Goal: Task Accomplishment & Management: Complete application form

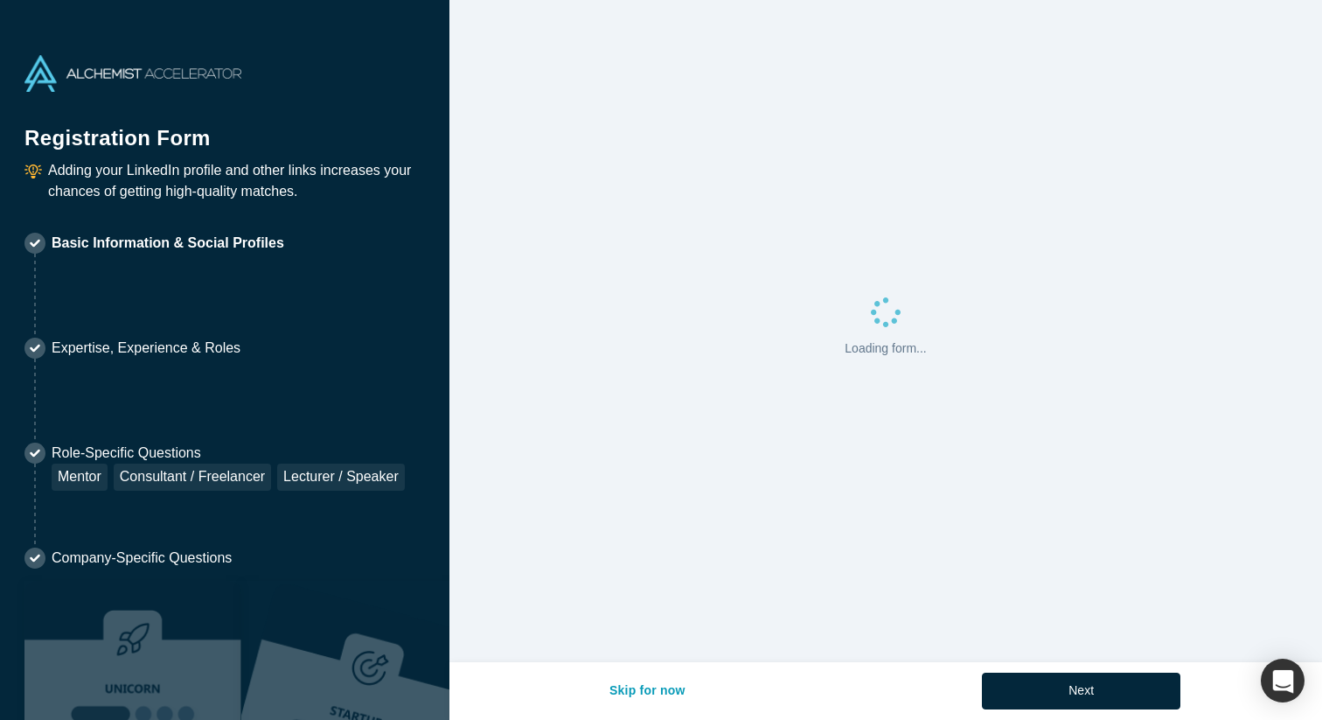
select select "US"
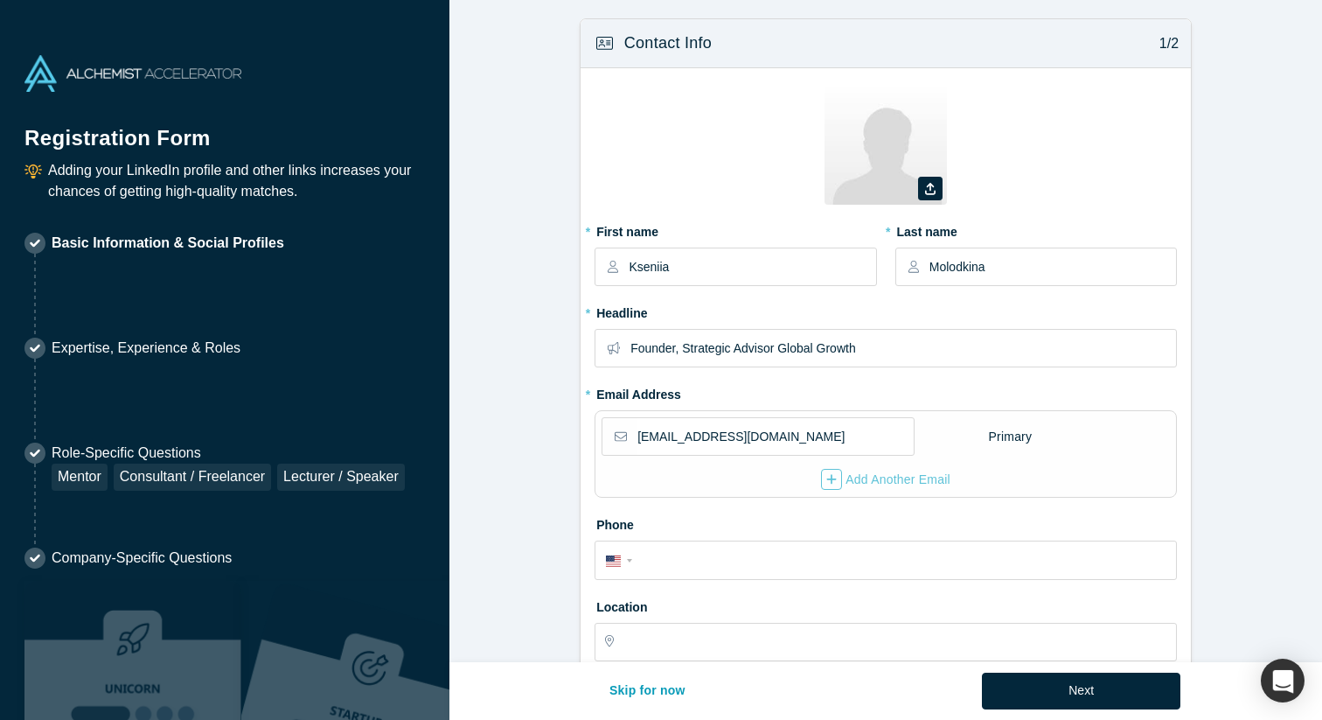
type input "[GEOGRAPHIC_DATA], [GEOGRAPHIC_DATA]"
click at [932, 191] on icon at bounding box center [930, 189] width 10 height 12
click at [0, 0] on input "file" at bounding box center [0, 0] width 0 height 0
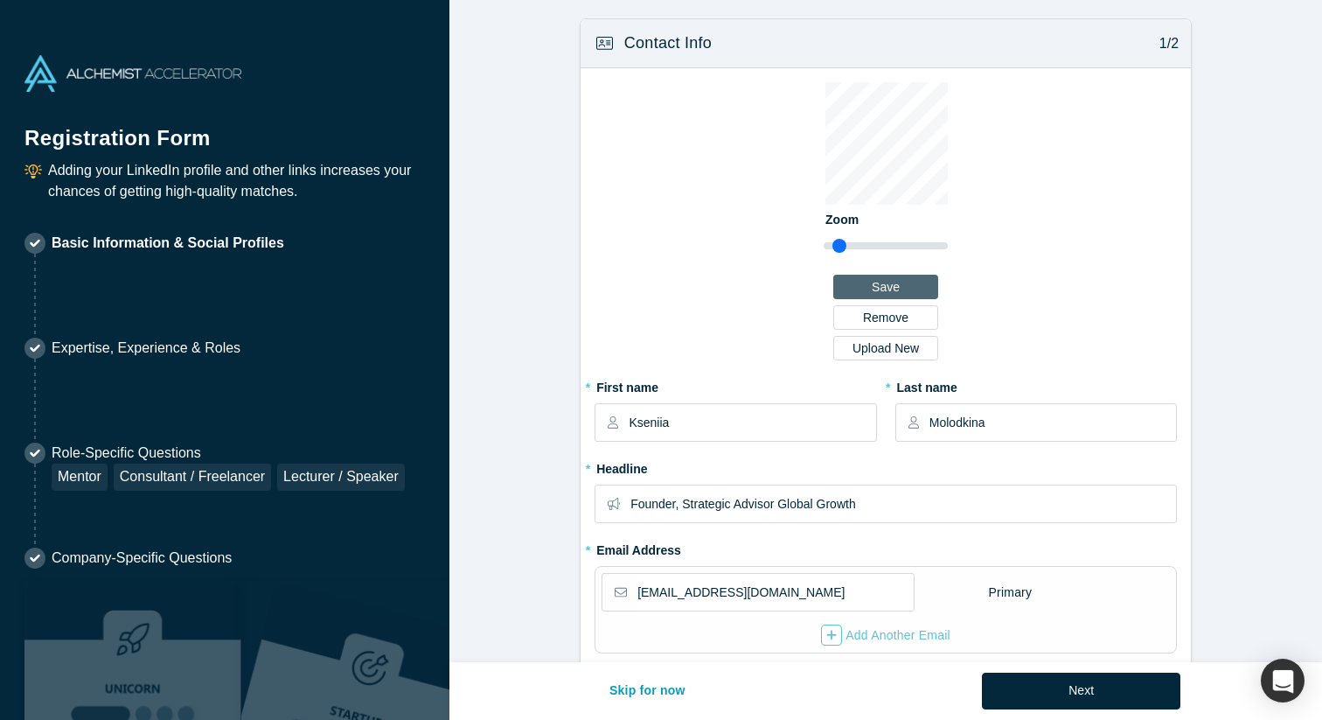
click at [904, 283] on button "Save" at bounding box center [885, 287] width 105 height 24
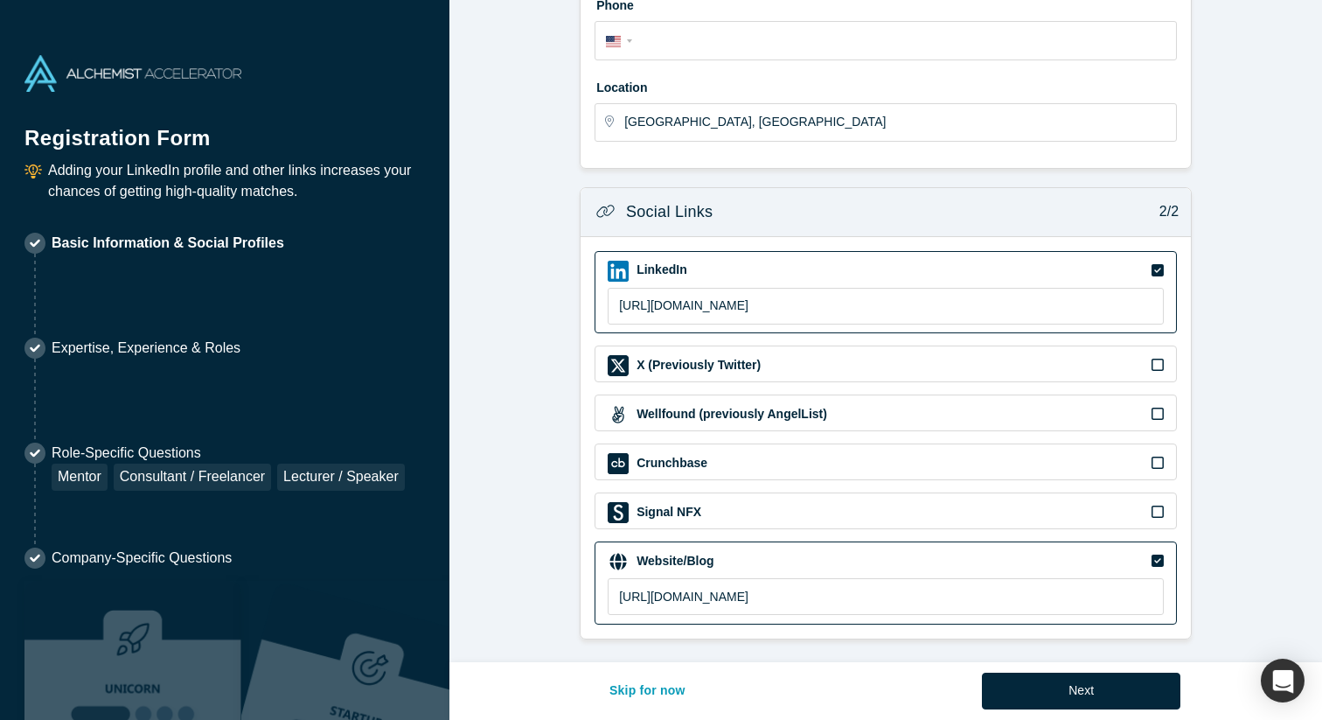
scroll to position [521, 0]
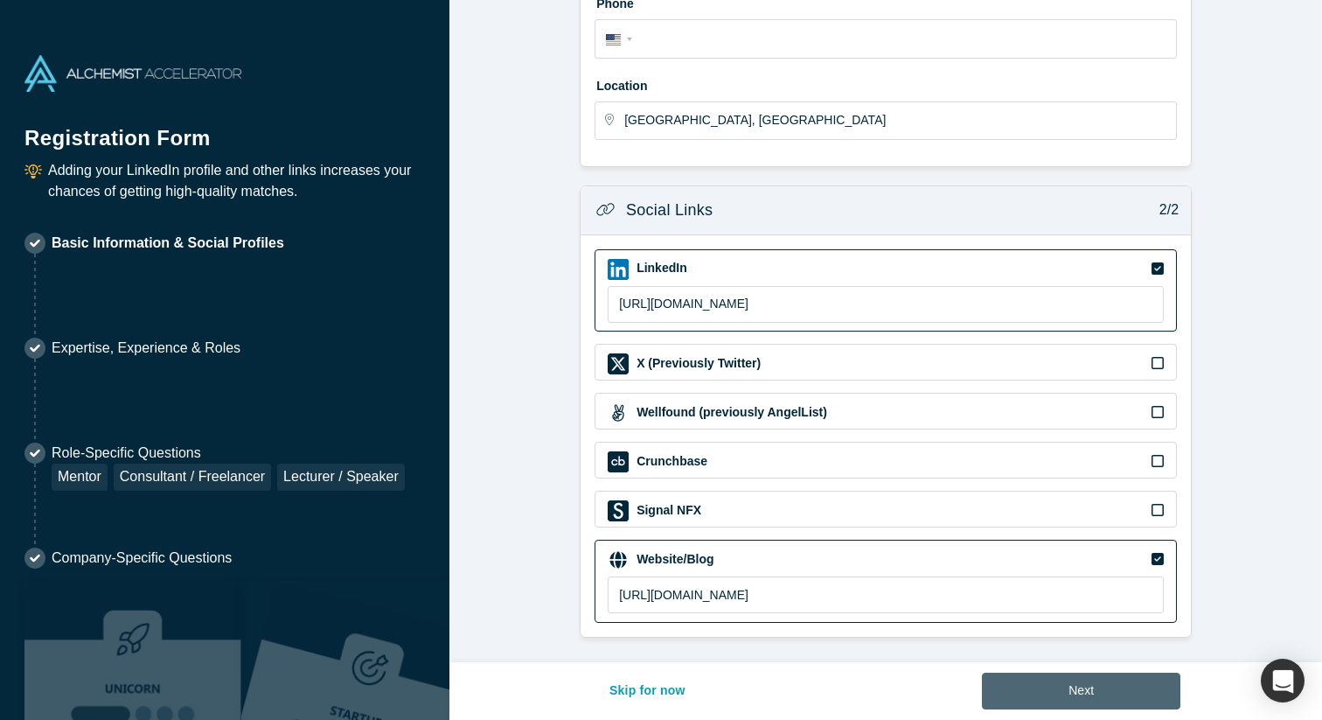
click at [1034, 694] on button "Next" at bounding box center [1081, 690] width 198 height 37
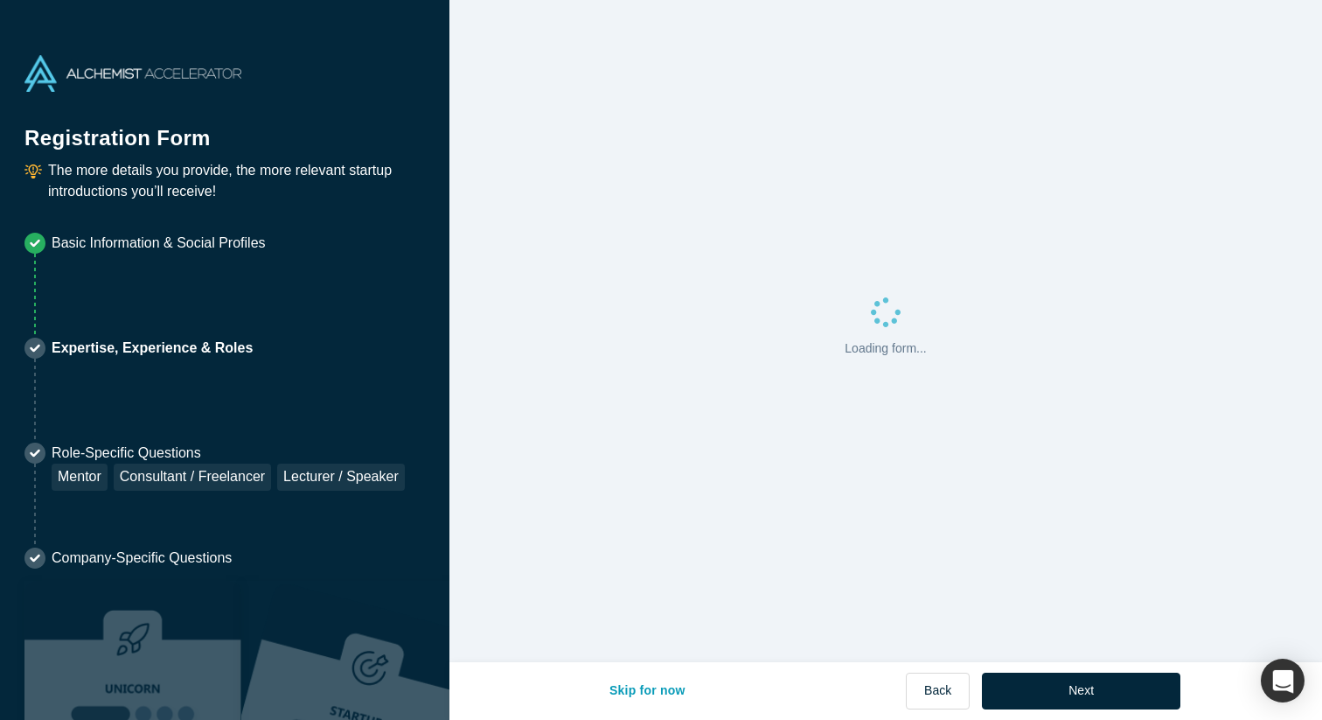
scroll to position [0, 0]
select select "US"
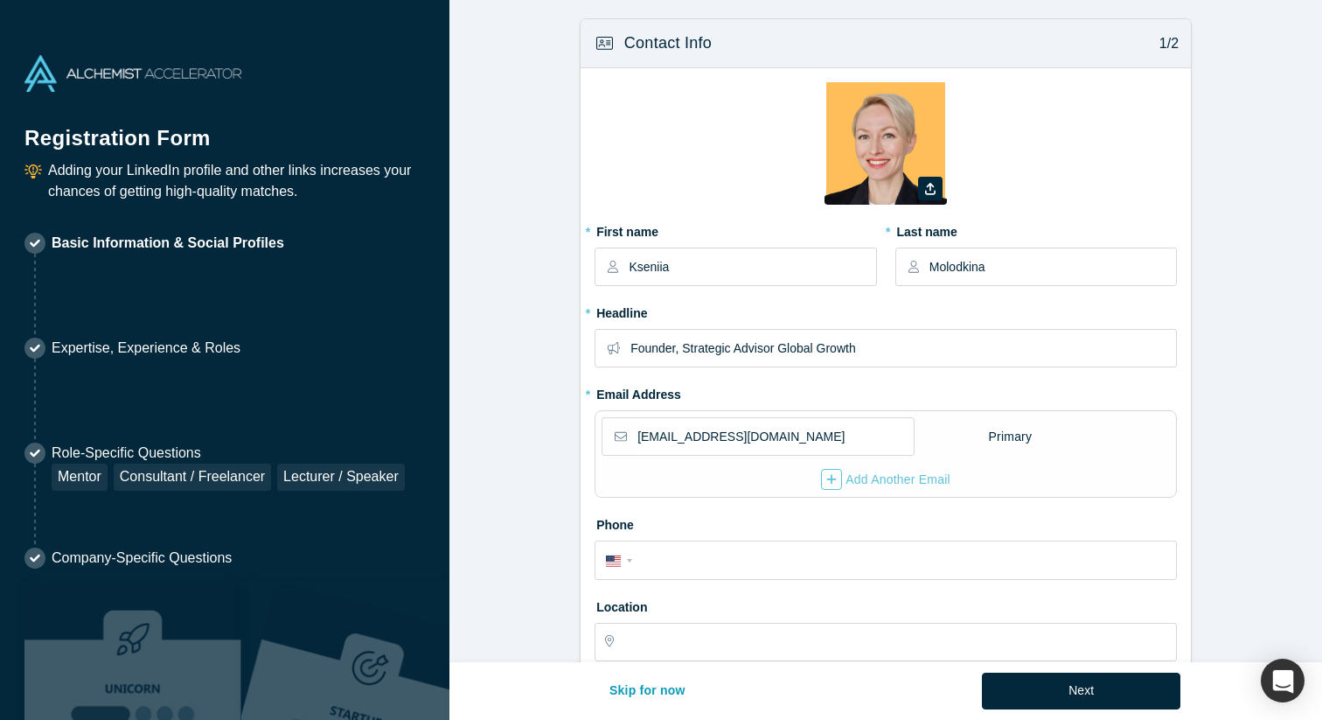
type input "[GEOGRAPHIC_DATA], [GEOGRAPHIC_DATA]"
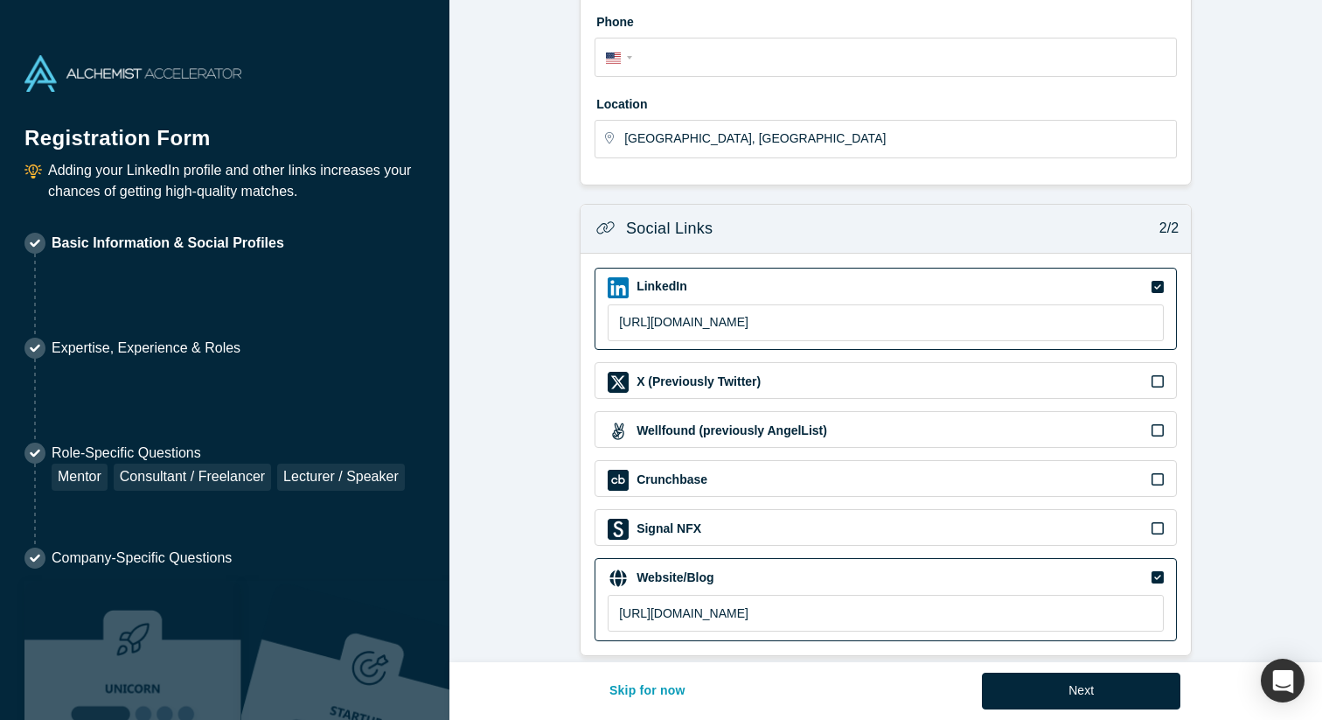
scroll to position [521, 0]
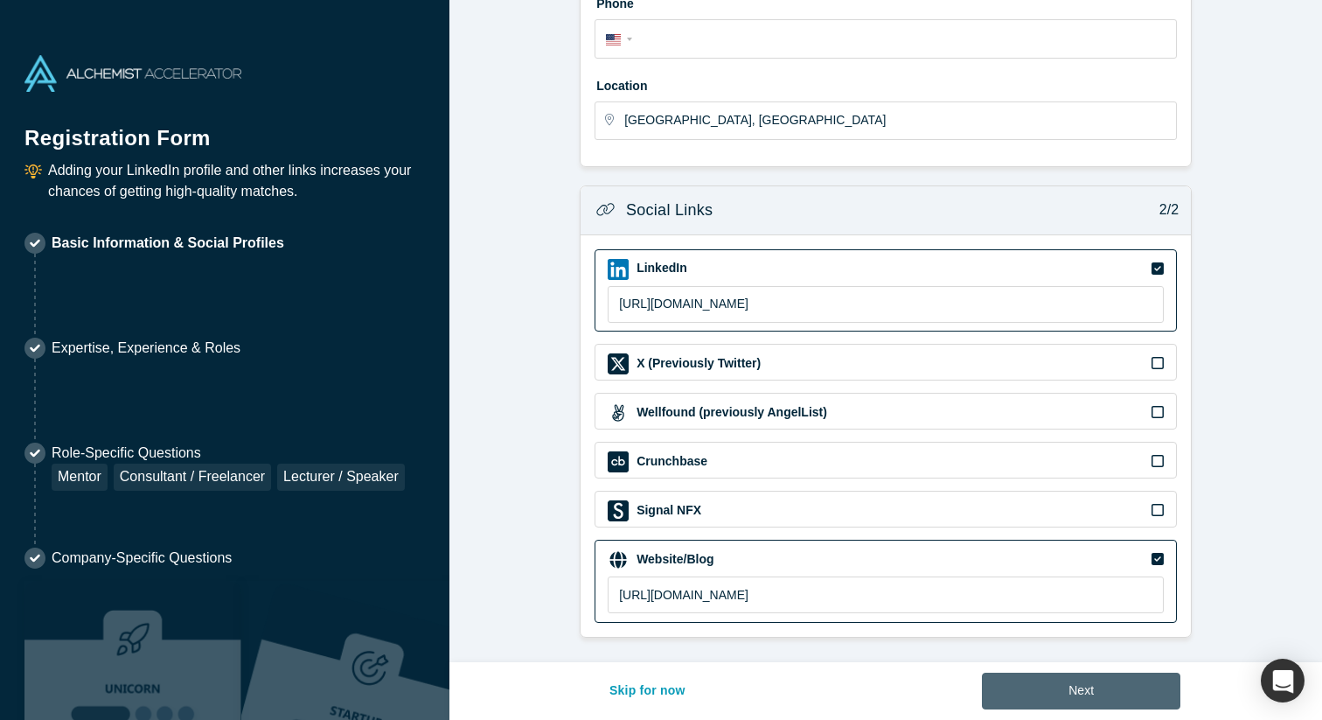
click at [1088, 695] on button "Next" at bounding box center [1081, 690] width 198 height 37
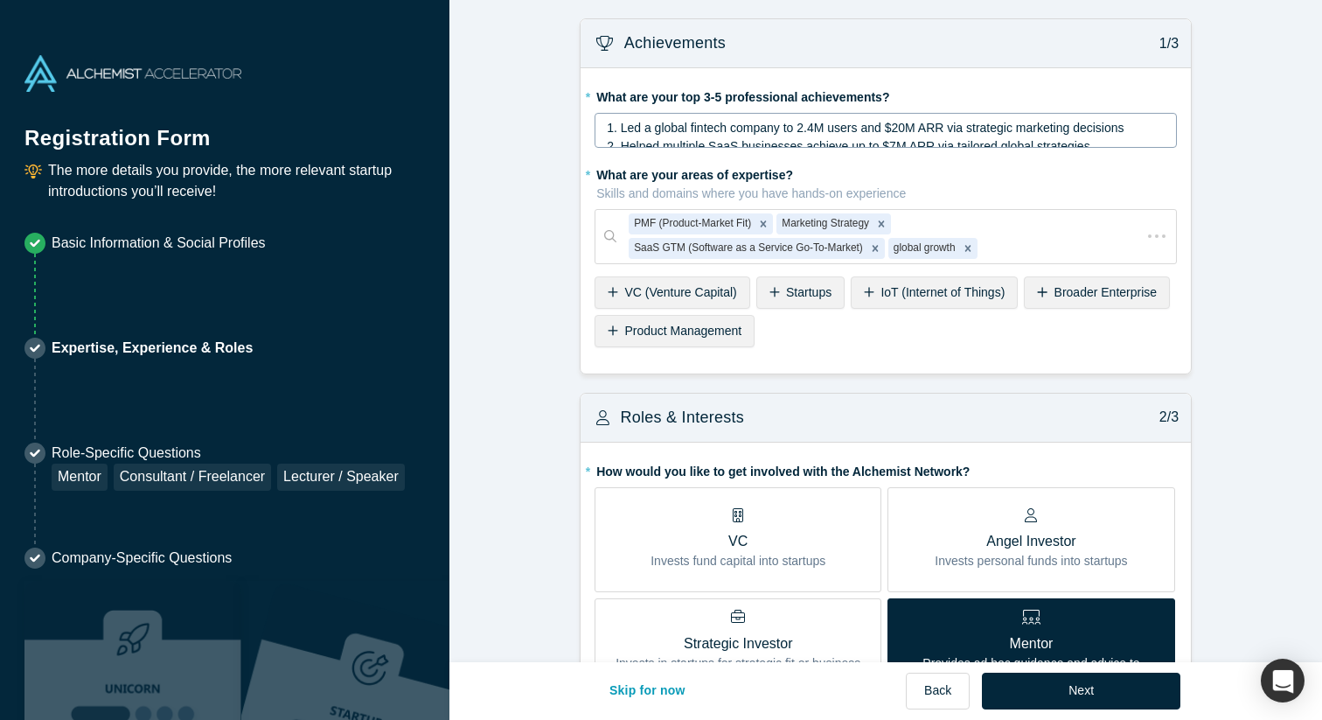
click at [720, 142] on span "2. Helped multiple SaaS businesses achieve up to $7M ARR via tailored global st…" at bounding box center [849, 146] width 484 height 14
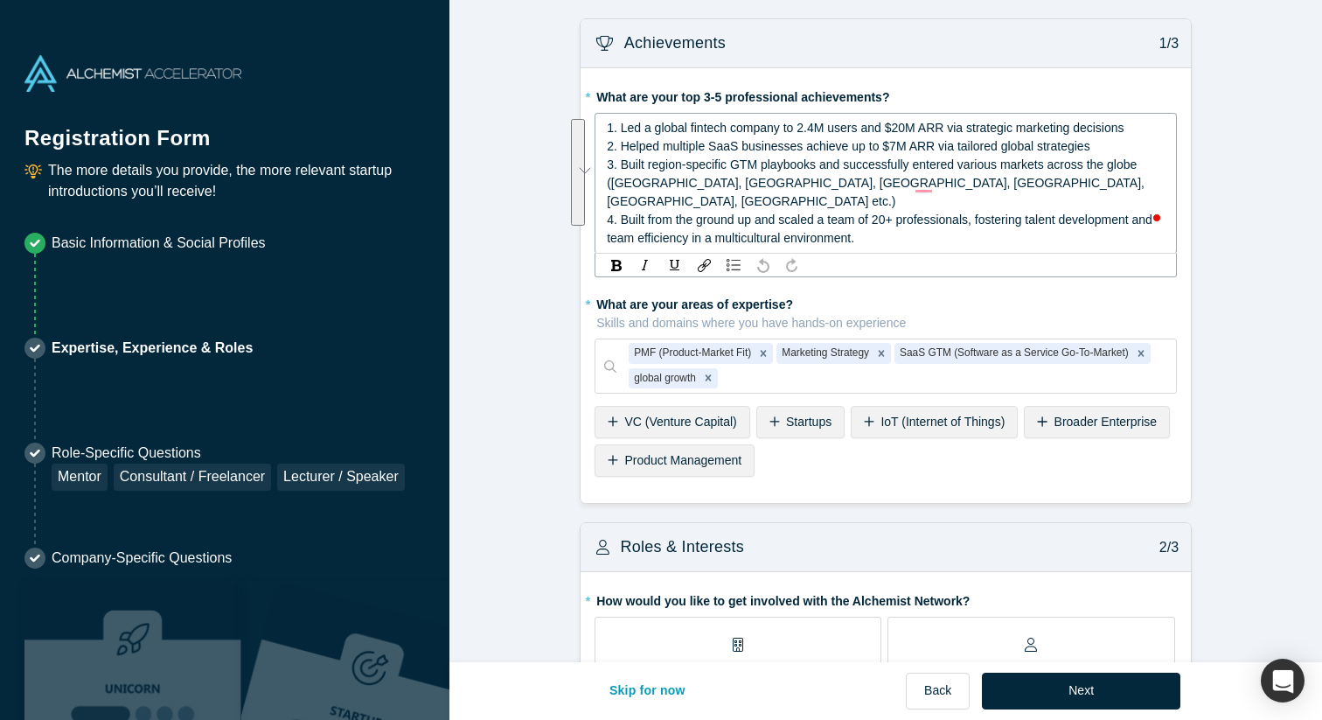
drag, startPoint x: 606, startPoint y: 123, endPoint x: 890, endPoint y: 218, distance: 299.5
click at [890, 218] on div "1. Led a global fintech company to 2.4M users and $20M ARR via strategic market…" at bounding box center [886, 183] width 559 height 129
copy div "1. Led a global fintech company to 2.4M users and $20M ARR via strategic market…"
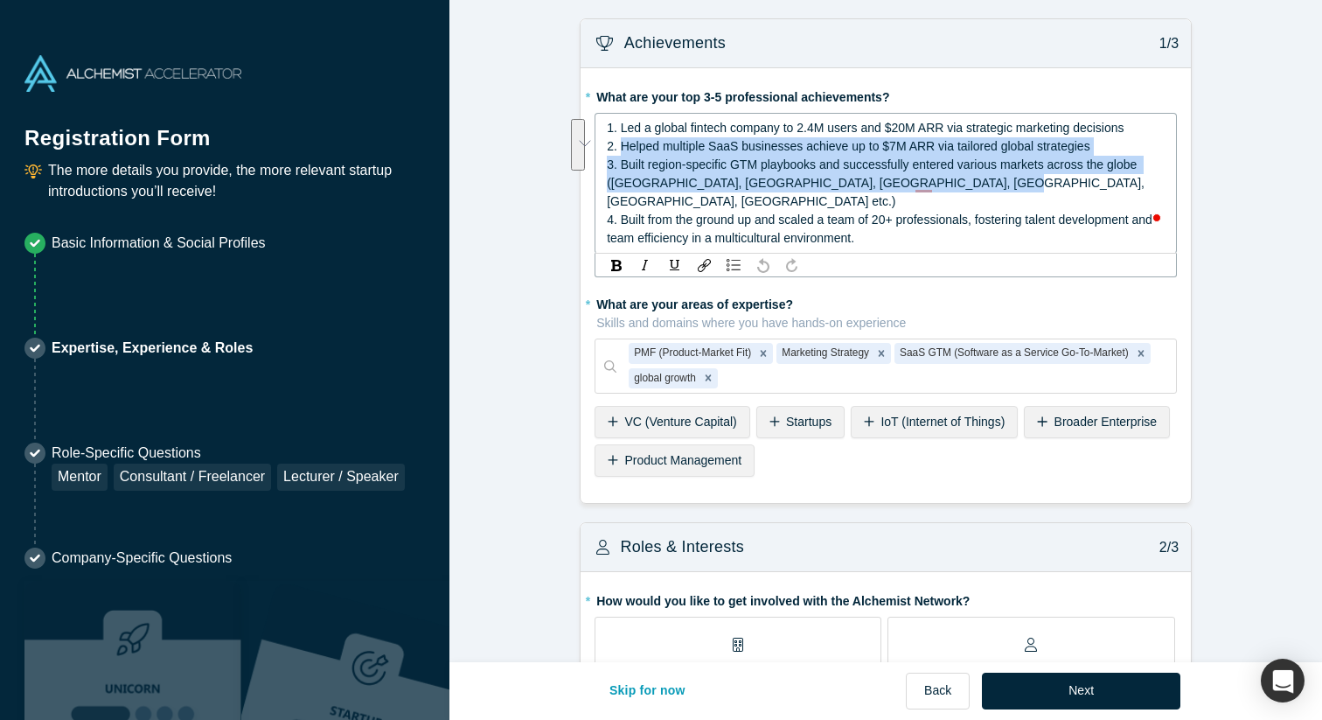
drag, startPoint x: 958, startPoint y: 185, endPoint x: 622, endPoint y: 149, distance: 338.6
click at [622, 149] on div "1. Led a global fintech company to 2.4M users and $20M ARR via strategic market…" at bounding box center [886, 183] width 559 height 129
copy div "Helped multiple SaaS businesses achieve up to $7M ARR via tailored global strat…"
click at [846, 165] on span "3. Built region-specific GTM playbooks and successfully entered various markets…" at bounding box center [877, 182] width 541 height 51
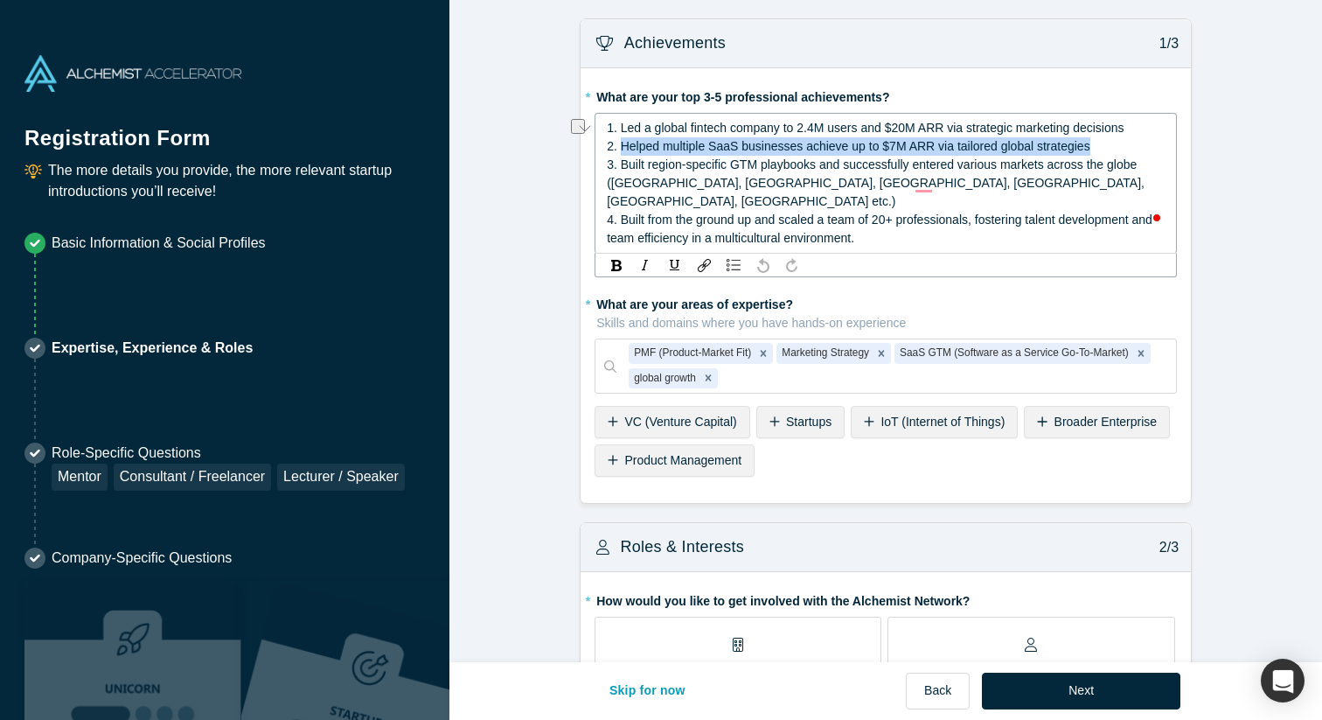
drag, startPoint x: 621, startPoint y: 148, endPoint x: 1103, endPoint y: 150, distance: 482.7
click at [1103, 150] on div "2. Helped multiple SaaS businesses achieve up to $7M ARR via tailored global st…" at bounding box center [886, 146] width 559 height 18
copy span "Helped multiple SaaS businesses achieve up to $7M ARR via tailored global strat…"
